Goal: Find specific page/section: Find specific page/section

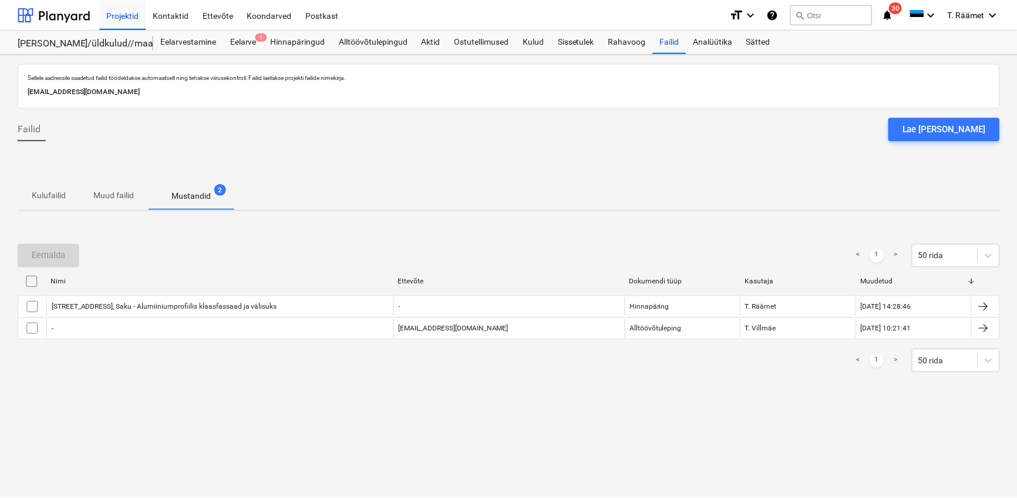
scroll to position [2292, 0]
click at [372, 390] on div "Eemalda < 1 > 50 rida Nimi Ettevõte Dokumendi tüüp Kasutaja Muudetud Hinnapärin…" at bounding box center [511, 308] width 986 height 176
click at [126, 14] on div "Projektid" at bounding box center [123, 14] width 46 height 30
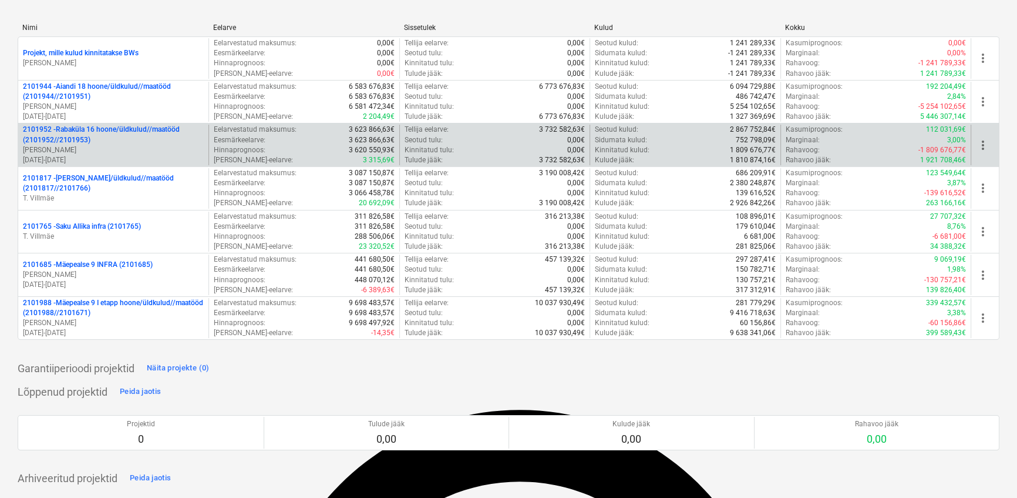
scroll to position [160, 0]
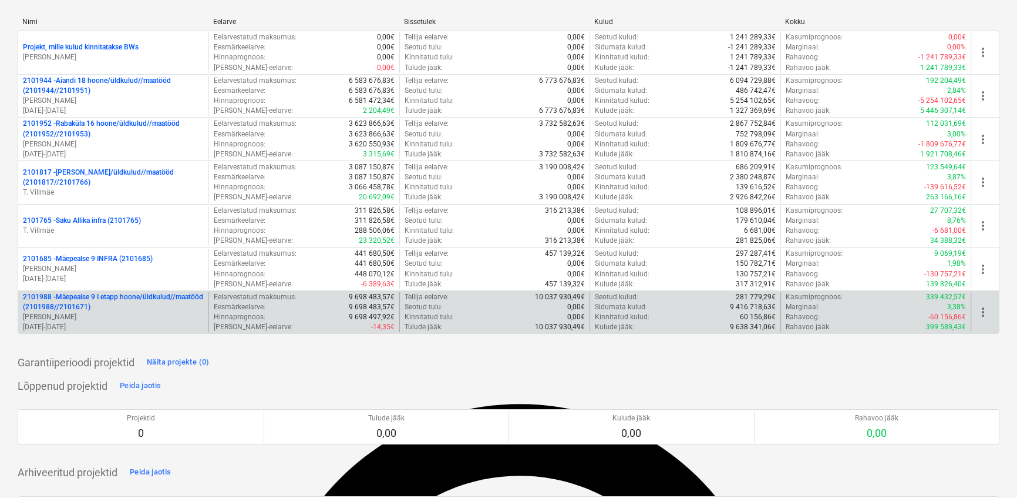
click at [114, 303] on p "2101988 - Mäepealse 9 I etapp hoone/üldkulud//maatööd (2101988//2101671)" at bounding box center [113, 302] width 181 height 20
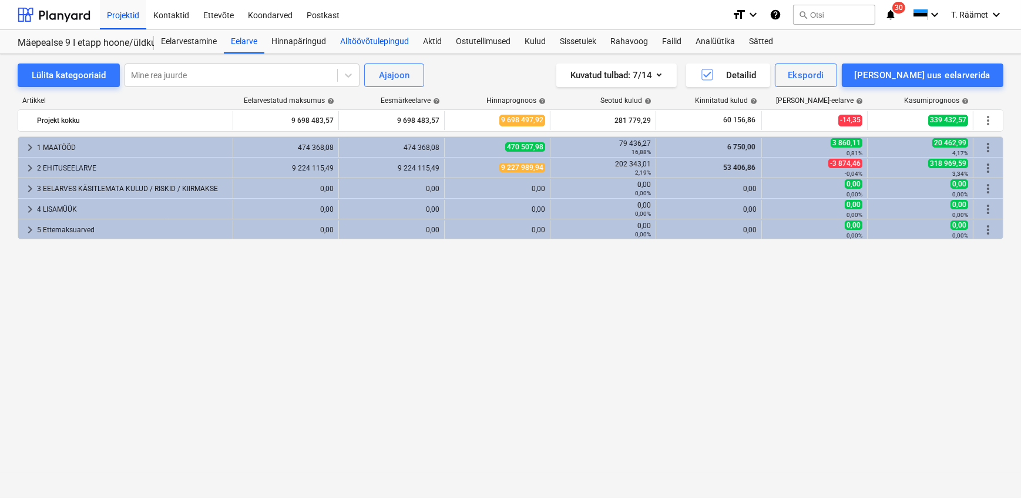
click at [376, 37] on div "Alltöövõtulepingud" at bounding box center [374, 41] width 83 height 23
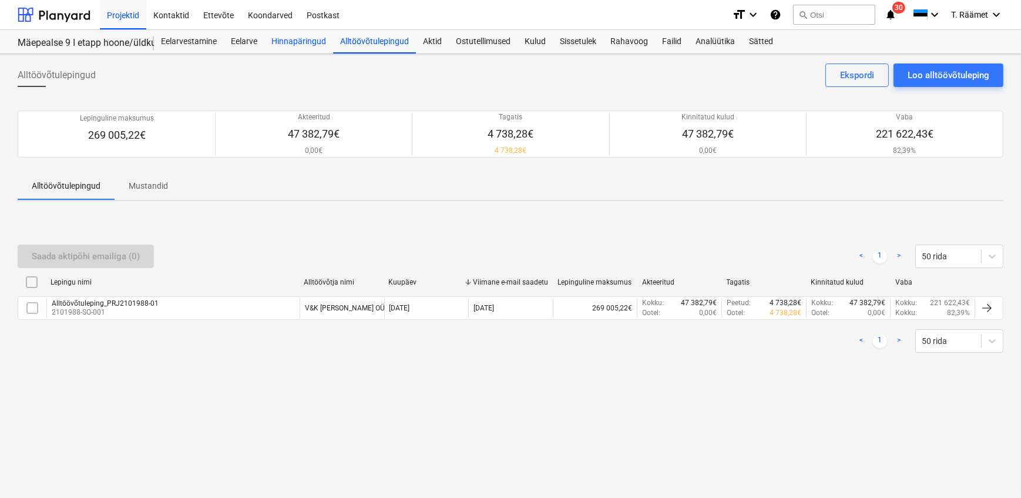
click at [304, 45] on div "Hinnapäringud" at bounding box center [298, 41] width 69 height 23
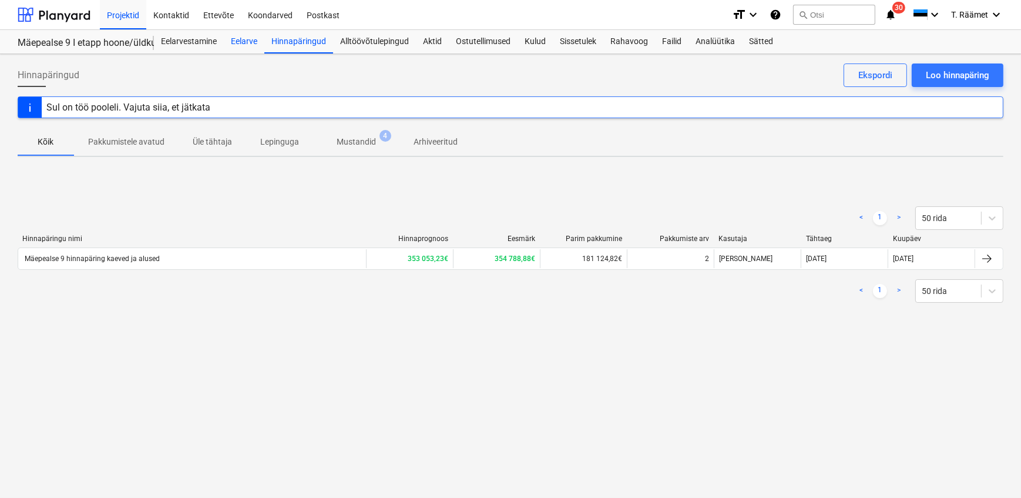
click at [245, 43] on div "Eelarve" at bounding box center [244, 41] width 41 height 23
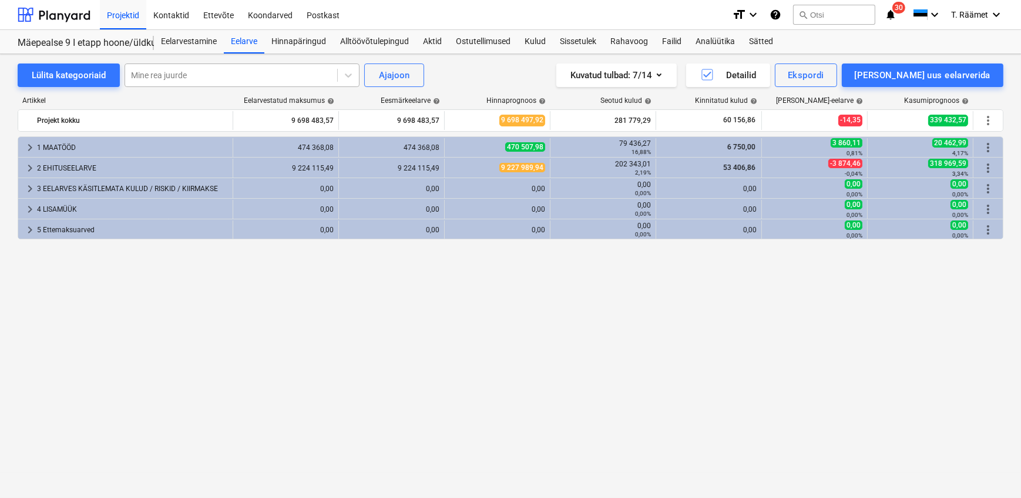
click at [255, 73] on div at bounding box center [231, 75] width 200 height 12
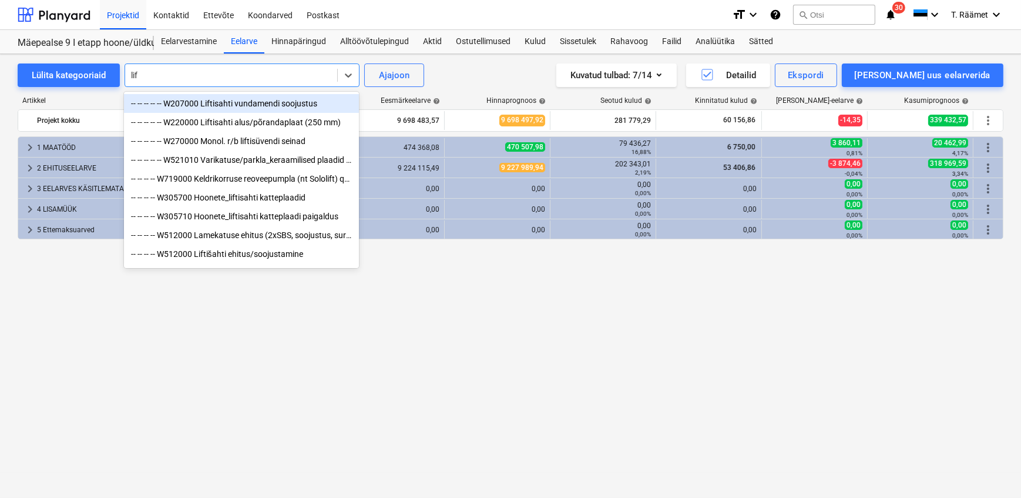
type input "lift"
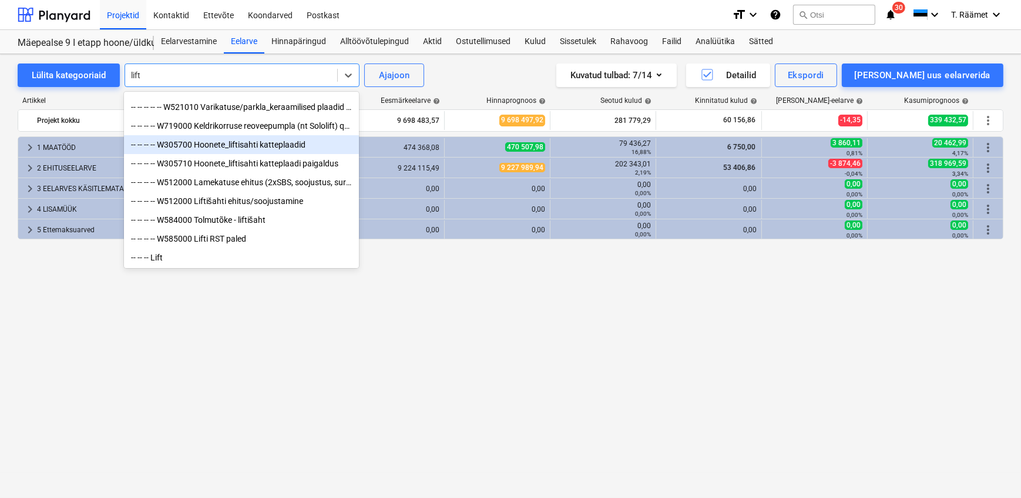
scroll to position [106, 0]
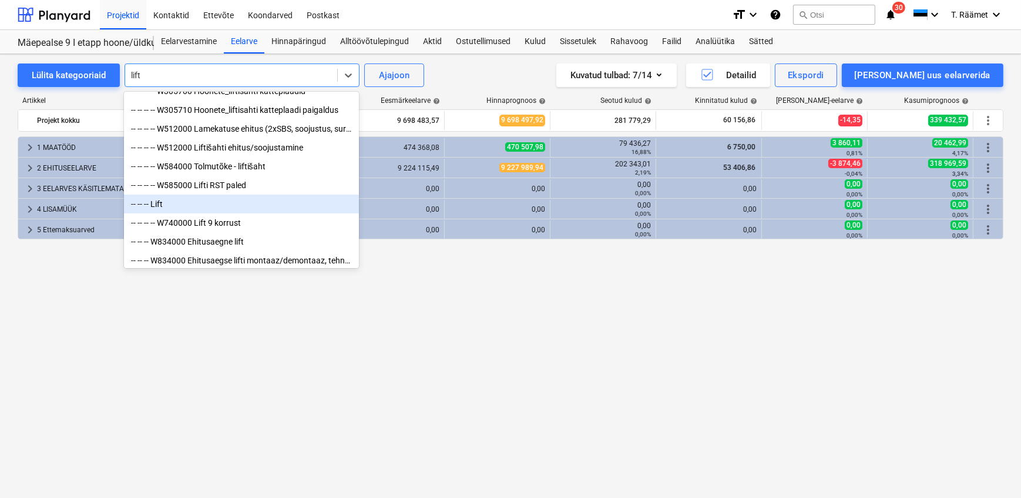
click at [160, 213] on div "-- -- -- Lift" at bounding box center [241, 203] width 235 height 19
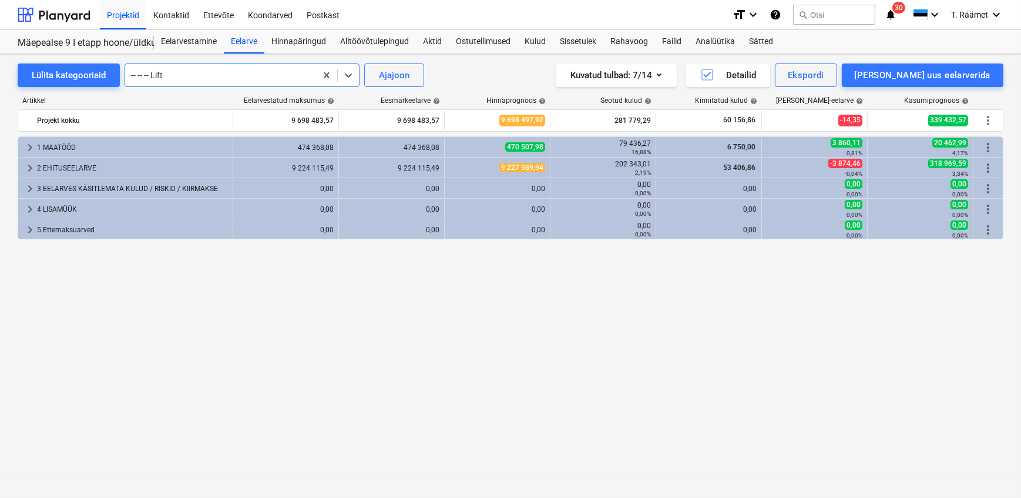
click at [160, 221] on div "keyboard_arrow_right 5 Ettemaksuarved 0,00 0,00 0,00 0,00 0,00% 0,00 0,00 0,00%…" at bounding box center [510, 228] width 985 height 19
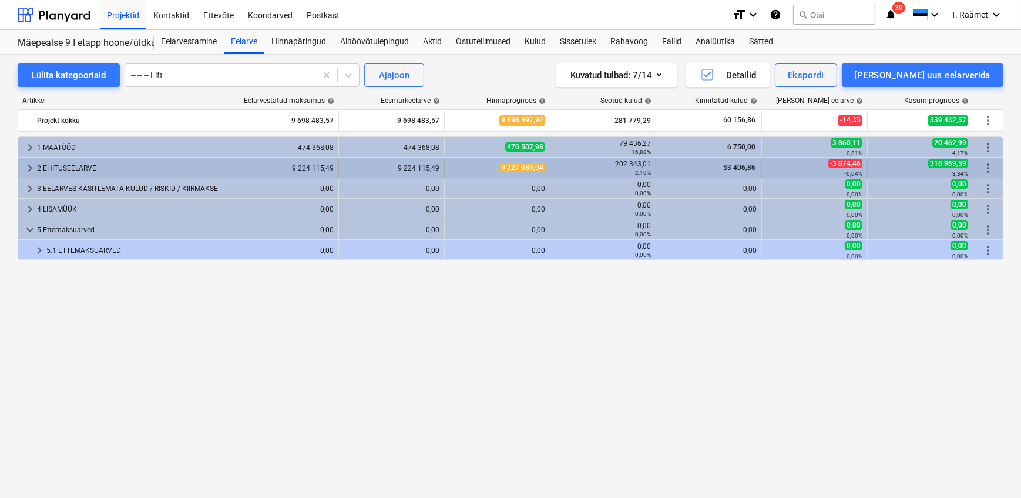
click at [28, 169] on span "keyboard_arrow_right" at bounding box center [30, 168] width 14 height 14
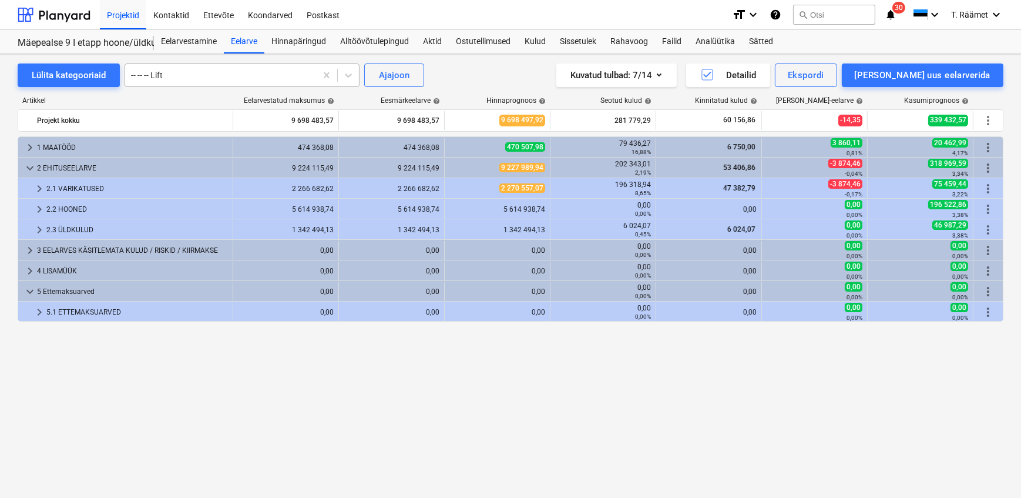
click at [217, 77] on div at bounding box center [220, 75] width 179 height 12
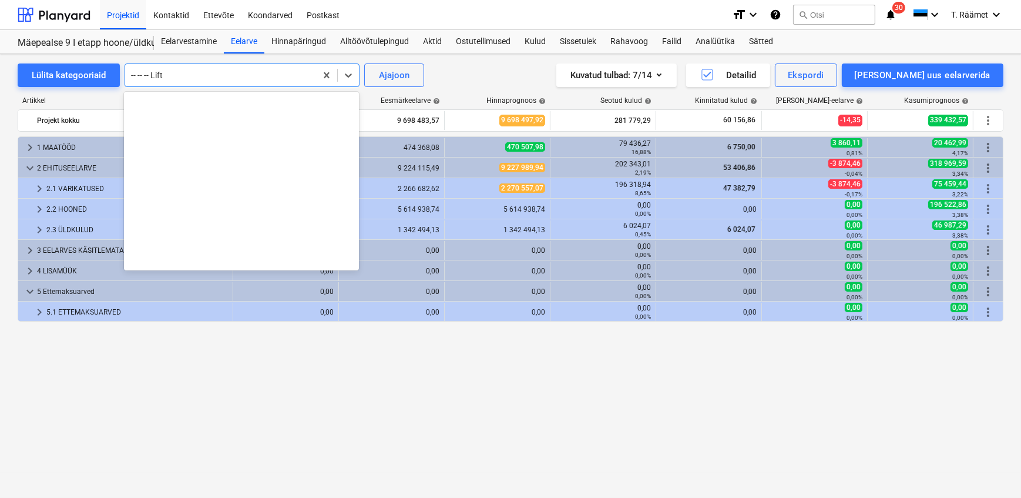
scroll to position [9972, 0]
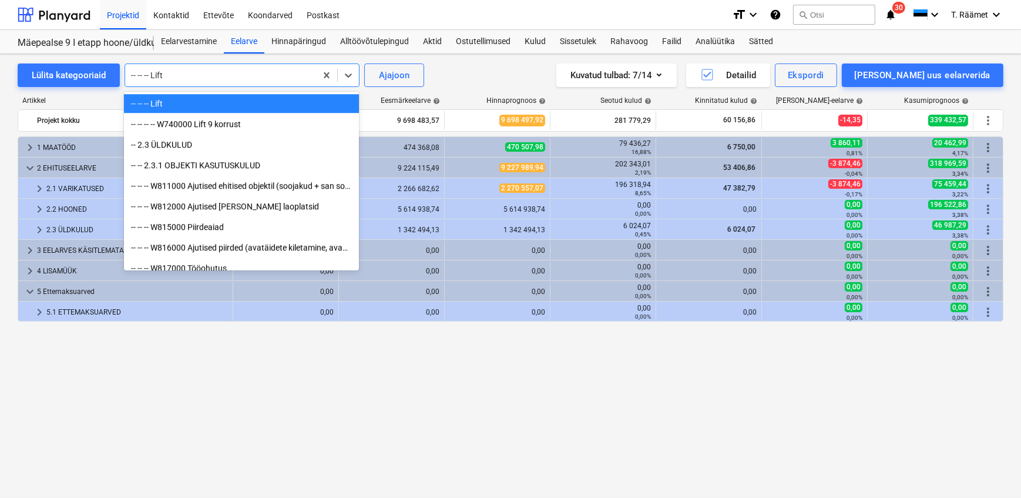
click at [151, 105] on div "-- -- -- Lift" at bounding box center [241, 103] width 235 height 19
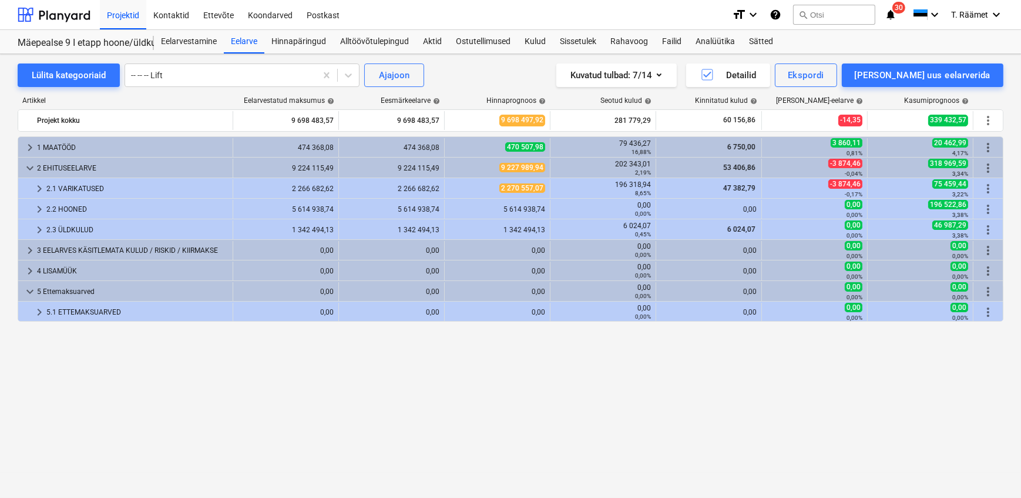
click at [151, 105] on div "Artikkel" at bounding box center [126, 100] width 216 height 8
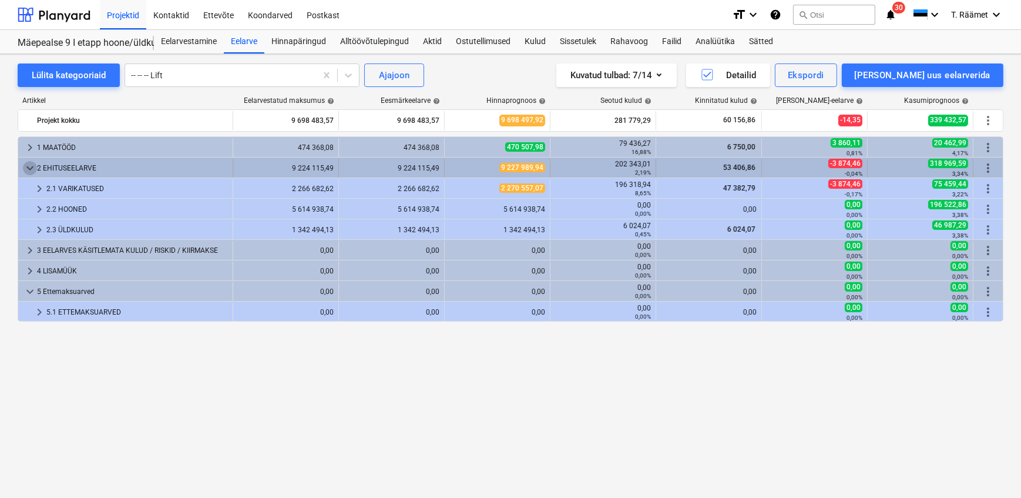
click at [28, 166] on span "keyboard_arrow_down" at bounding box center [30, 168] width 14 height 14
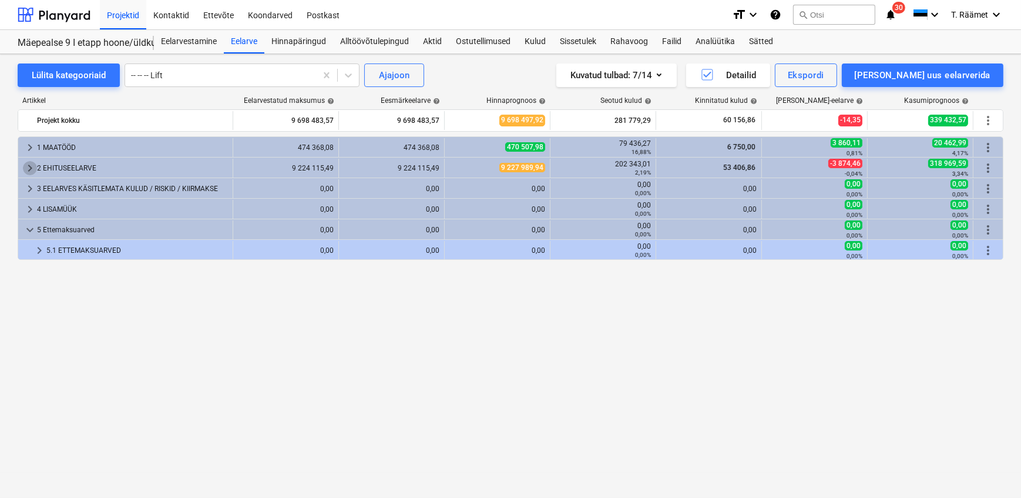
click at [28, 166] on span "keyboard_arrow_right" at bounding box center [30, 168] width 14 height 14
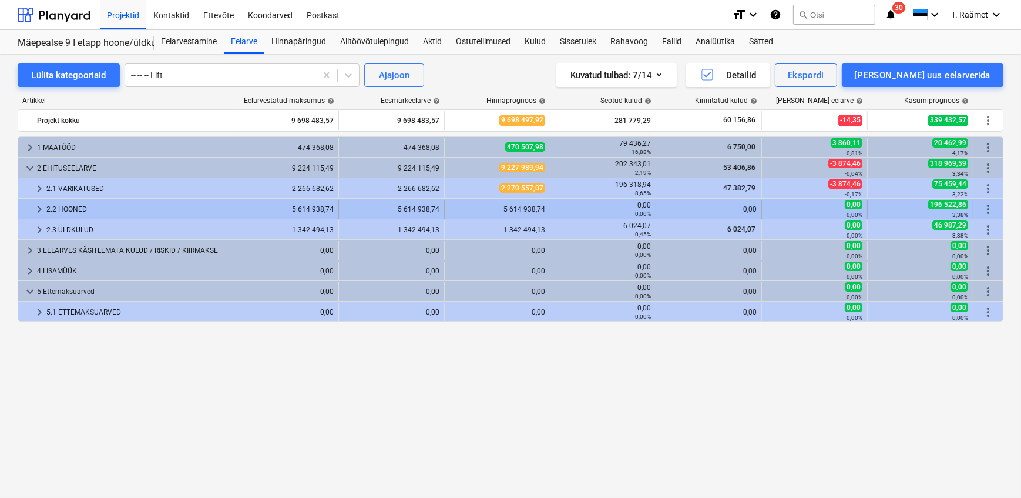
click at [36, 211] on span "keyboard_arrow_right" at bounding box center [39, 209] width 14 height 14
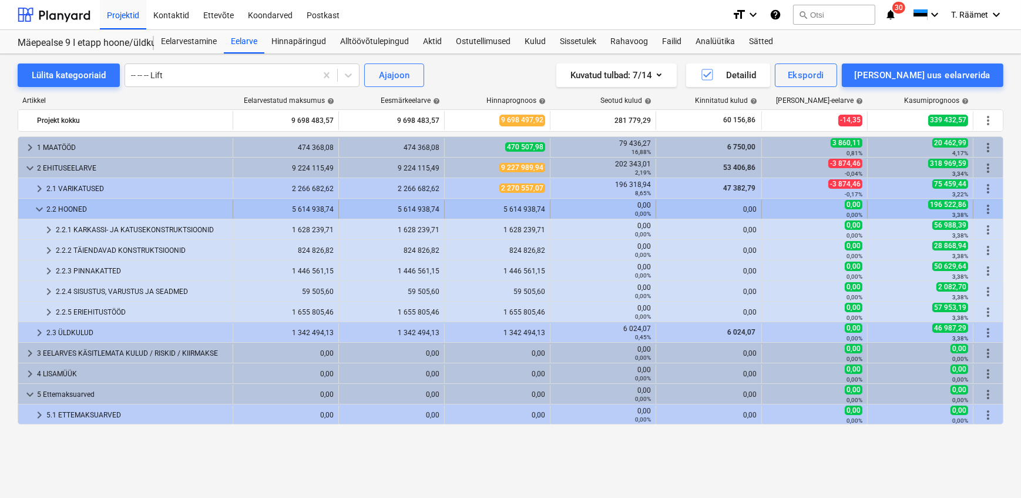
click at [70, 206] on div "2.2 HOONED" at bounding box center [137, 209] width 182 height 19
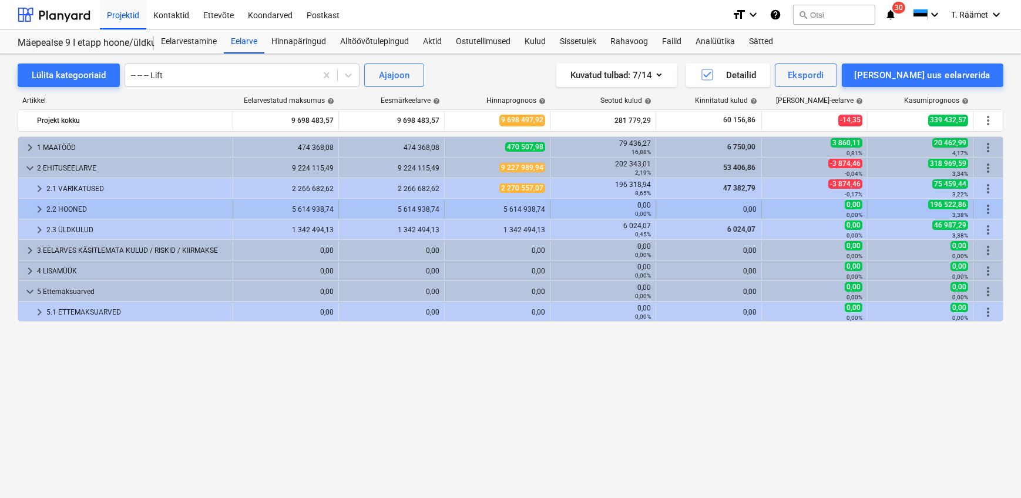
click at [35, 207] on span "keyboard_arrow_right" at bounding box center [39, 209] width 14 height 14
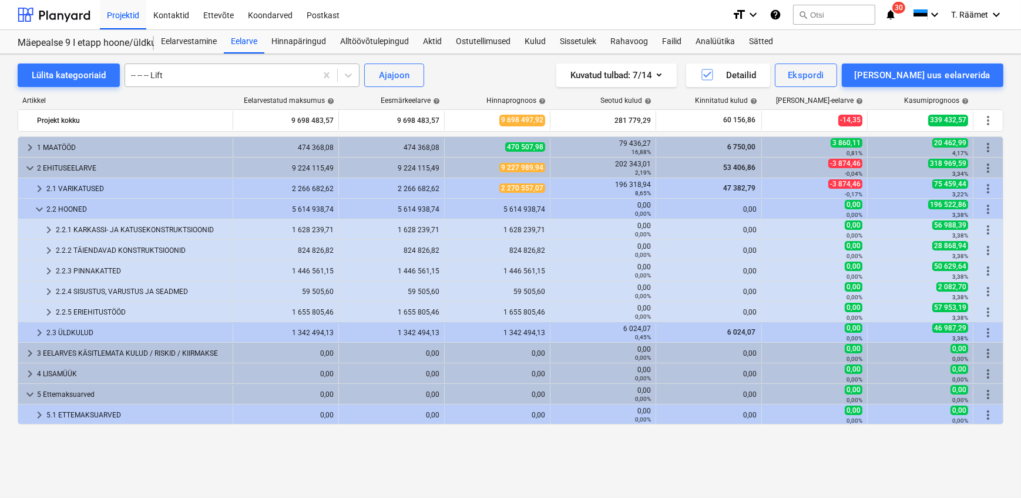
click at [176, 75] on div at bounding box center [220, 75] width 179 height 12
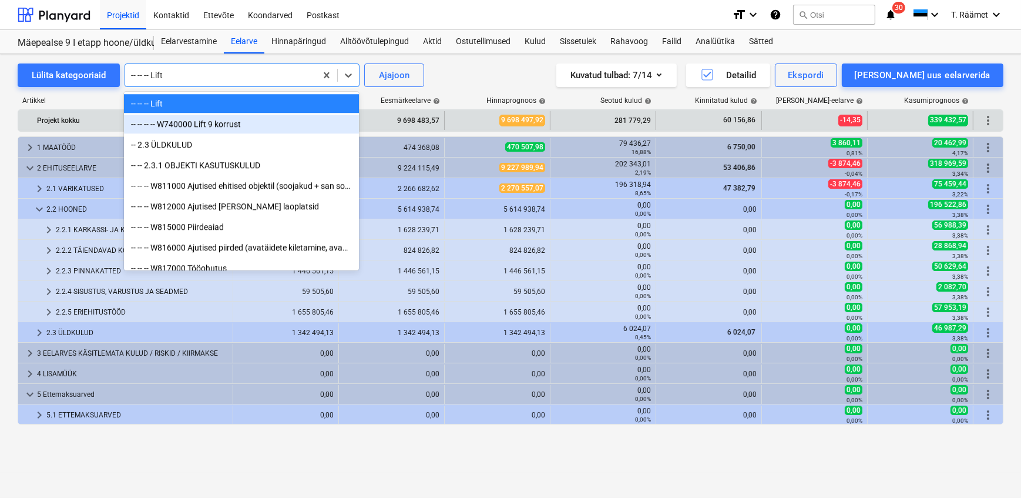
drag, startPoint x: 177, startPoint y: 114, endPoint x: 179, endPoint y: 124, distance: 10.1
click at [179, 124] on div "-- -- -- -- W740000 Lift 9 korrust" at bounding box center [241, 124] width 235 height 19
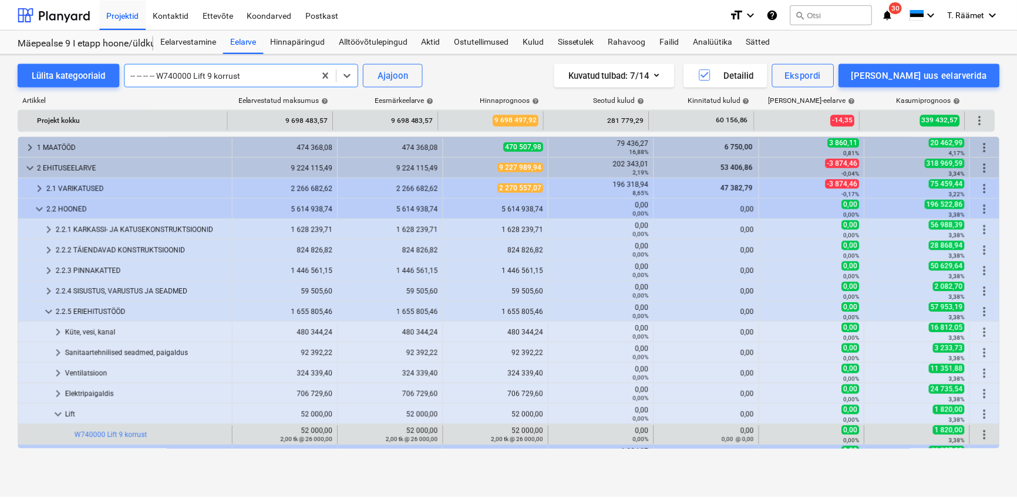
scroll to position [99, 0]
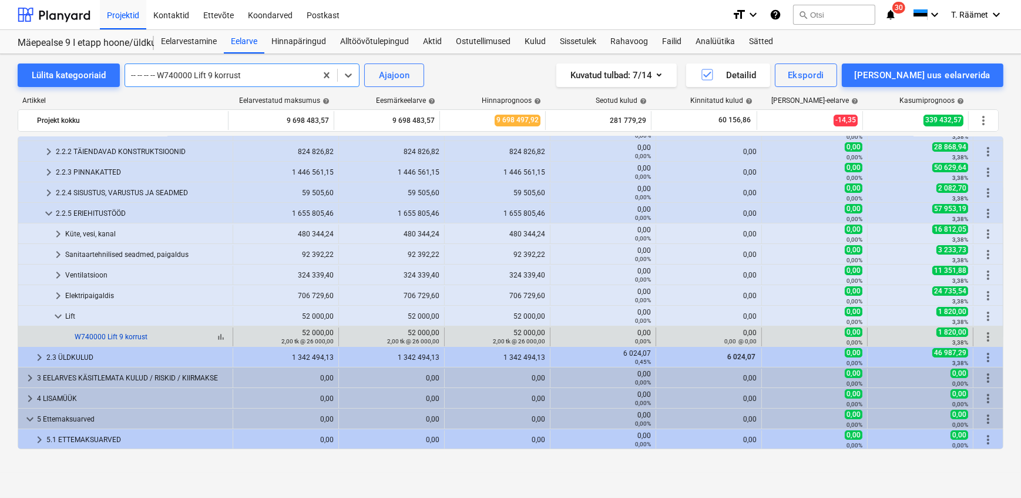
click at [133, 341] on link "W740000 Lift 9 korrust" at bounding box center [111, 336] width 73 height 8
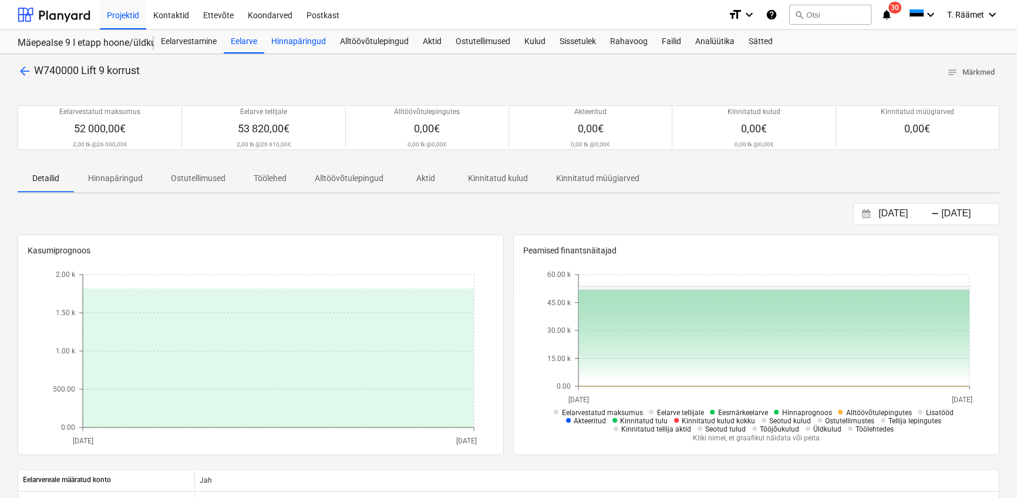
click at [298, 41] on div "Hinnapäringud" at bounding box center [298, 41] width 69 height 23
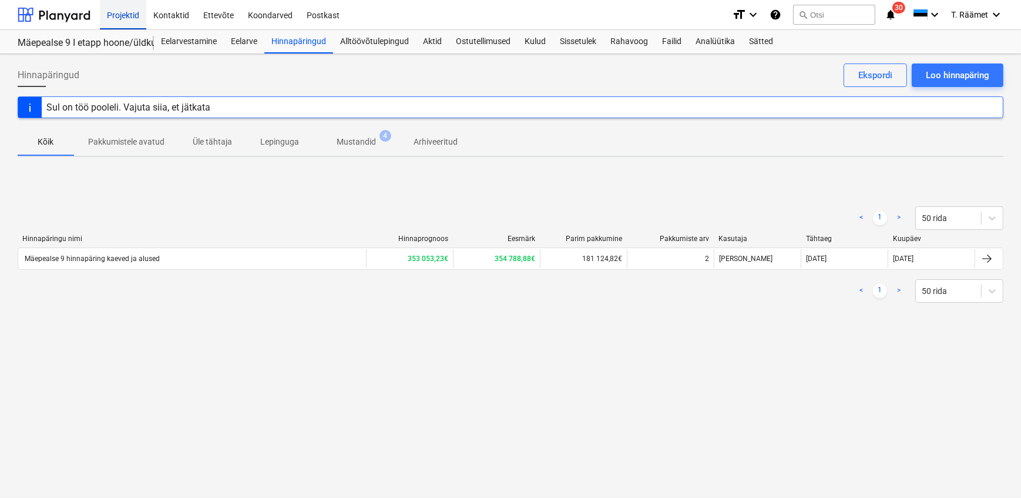
click at [130, 17] on div "Projektid" at bounding box center [123, 14] width 46 height 30
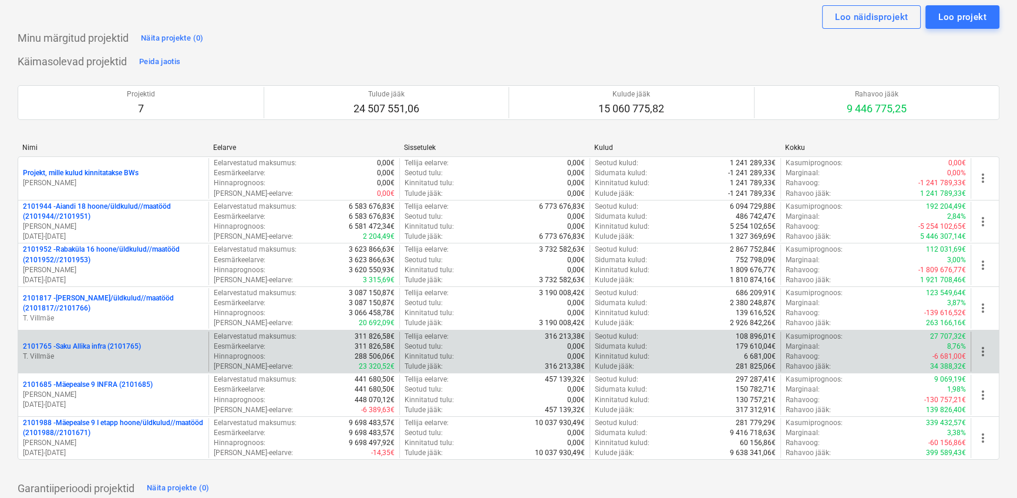
scroll to position [53, 0]
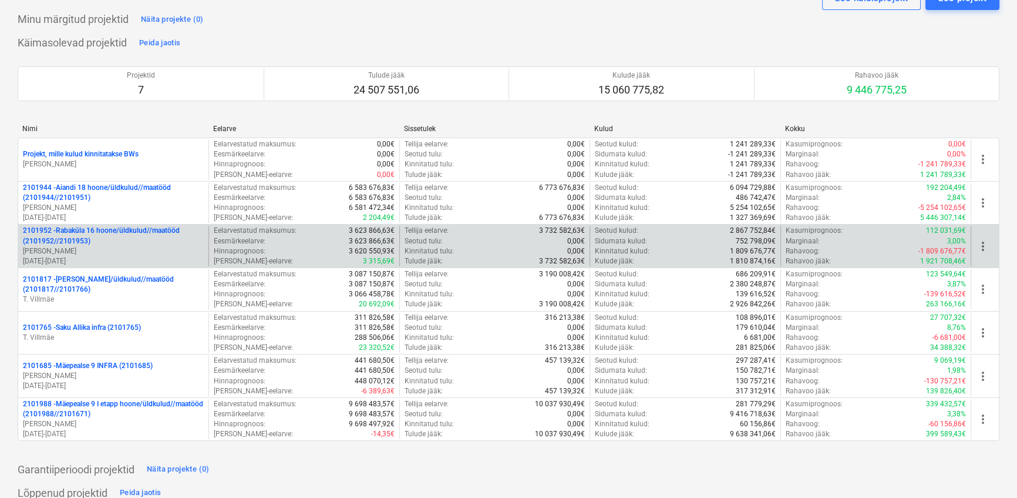
click at [73, 235] on p "2101952 - [GEOGRAPHIC_DATA] 16 hoone/üldkulud//maatööd (2101952//2101953)" at bounding box center [113, 236] width 181 height 20
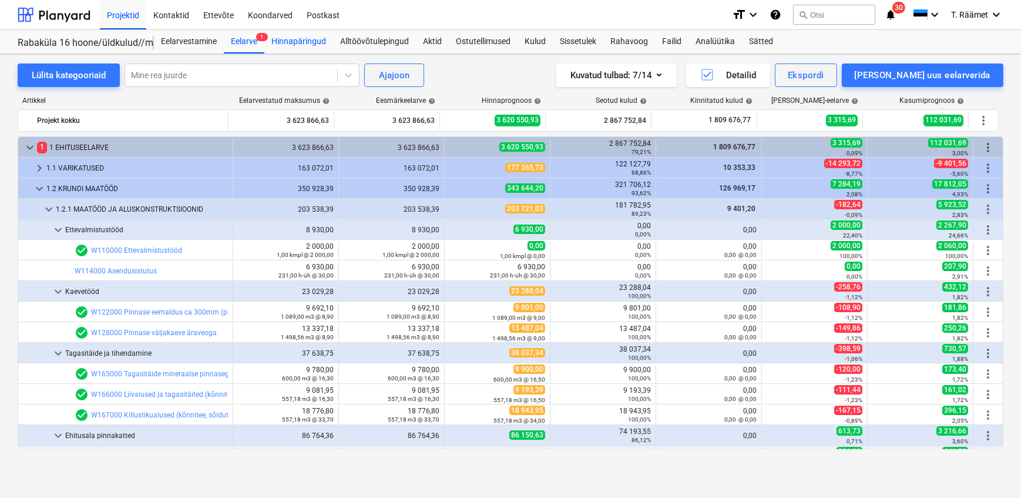
click at [305, 43] on div "Hinnapäringud" at bounding box center [298, 41] width 69 height 23
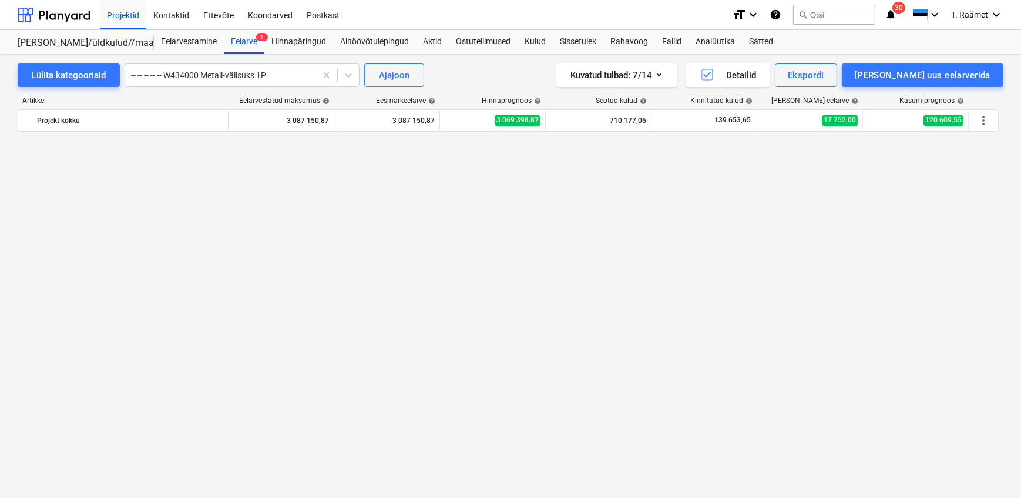
scroll to position [2292, 0]
